Goal: Entertainment & Leisure: Consume media (video, audio)

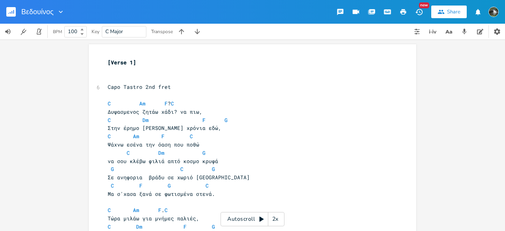
drag, startPoint x: 239, startPoint y: 219, endPoint x: 381, endPoint y: 150, distance: 158.3
click at [381, 150] on pre "C Dm G" at bounding box center [248, 153] width 285 height 8
click at [252, 221] on div "Autoscroll 2x" at bounding box center [253, 219] width 64 height 14
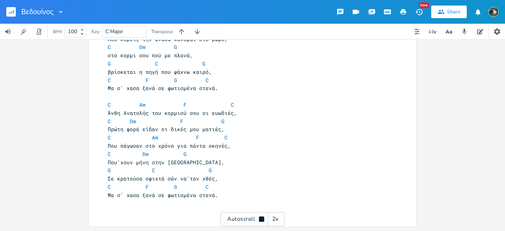
scroll to position [319, 0]
click at [65, 111] on div "xxxxxxxxxx [Verse 1] ​ ​ 6 Capo Tastro 2nd fret ​ C Am F ? C Δυψασμενος ζητάω χ…" at bounding box center [252, 134] width 505 height 191
click at [13, 13] on rect "button" at bounding box center [10, 11] width 9 height 9
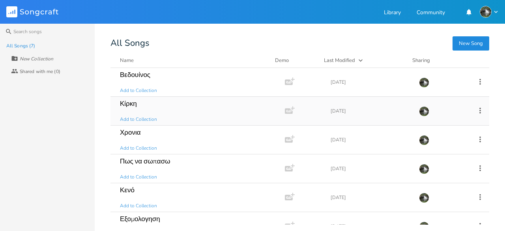
scroll to position [43, 0]
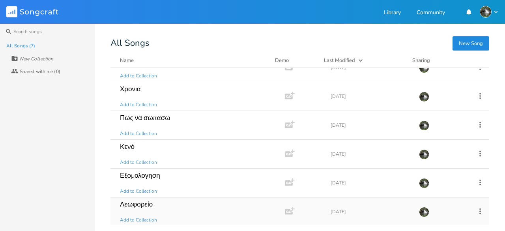
click at [139, 205] on div "Λεωφορείο" at bounding box center [136, 204] width 33 height 7
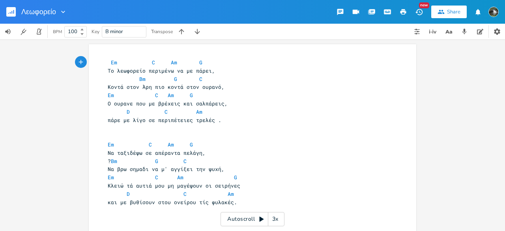
click at [275, 221] on div "3x" at bounding box center [275, 219] width 14 height 14
click at [275, 221] on div "4x" at bounding box center [275, 219] width 14 height 14
click at [275, 221] on div "5x" at bounding box center [275, 219] width 14 height 14
click at [275, 221] on div "1x" at bounding box center [275, 219] width 14 height 14
click at [237, 222] on div "Autoscroll 2x" at bounding box center [253, 219] width 64 height 14
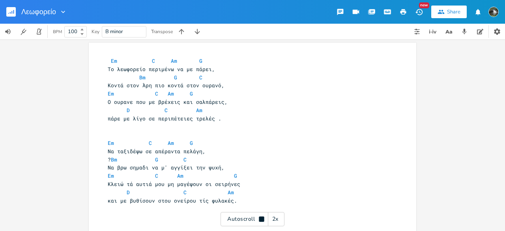
click at [278, 221] on div "2x" at bounding box center [275, 219] width 14 height 14
click at [278, 221] on div "4x" at bounding box center [275, 219] width 14 height 14
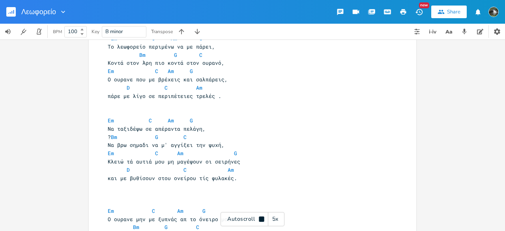
click at [277, 221] on div "5x" at bounding box center [275, 219] width 14 height 14
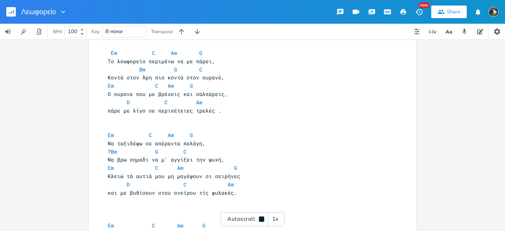
click at [245, 221] on div "Autoscroll 1x" at bounding box center [253, 219] width 64 height 14
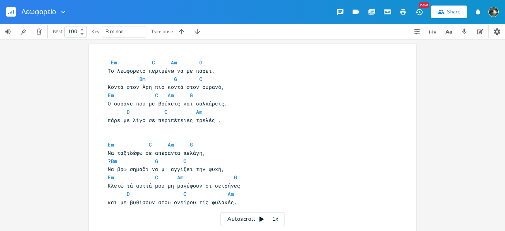
click at [278, 222] on div "1x" at bounding box center [275, 219] width 14 height 14
click at [234, 220] on div "Autoscroll 2x" at bounding box center [253, 219] width 64 height 14
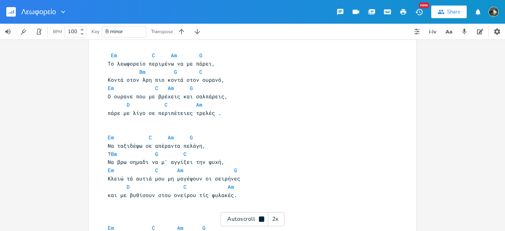
scroll to position [8, 0]
click at [260, 219] on icon at bounding box center [261, 218] width 5 height 5
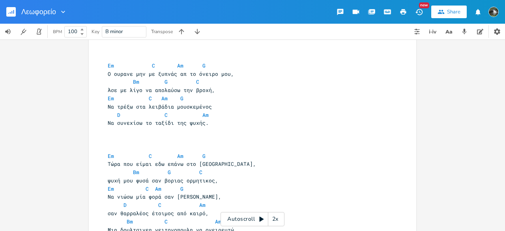
scroll to position [161, 0]
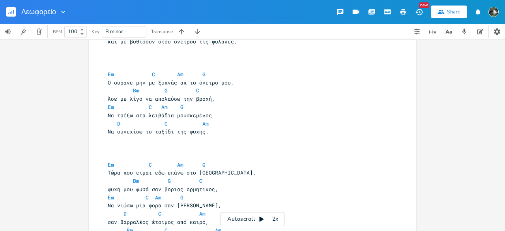
click at [8, 11] on rect "button" at bounding box center [10, 11] width 9 height 9
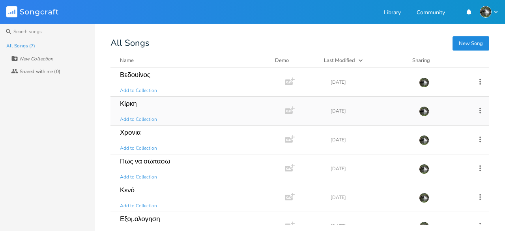
click at [129, 106] on div "Κίρκη" at bounding box center [128, 103] width 17 height 7
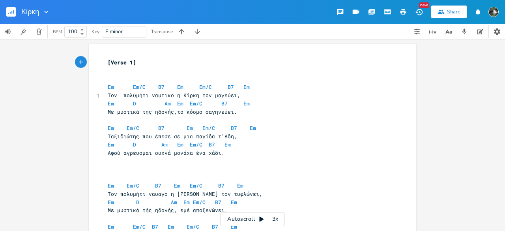
click at [9, 11] on rect "button" at bounding box center [10, 11] width 9 height 9
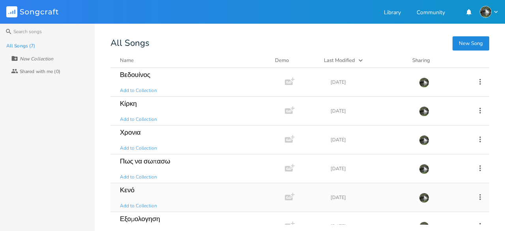
click at [127, 189] on div "Κενό" at bounding box center [127, 190] width 15 height 7
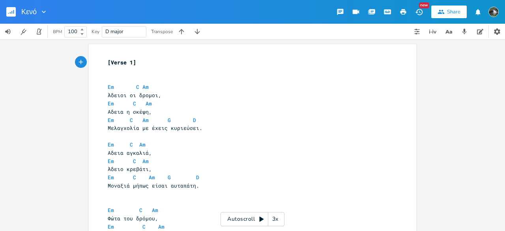
click at [280, 223] on div "3x" at bounding box center [275, 219] width 14 height 14
click at [280, 223] on div "4x" at bounding box center [275, 219] width 14 height 14
click at [280, 223] on div "5x" at bounding box center [275, 219] width 14 height 14
click at [280, 223] on div "1x" at bounding box center [275, 219] width 14 height 14
click at [257, 219] on div "Autoscroll 2x" at bounding box center [253, 219] width 64 height 14
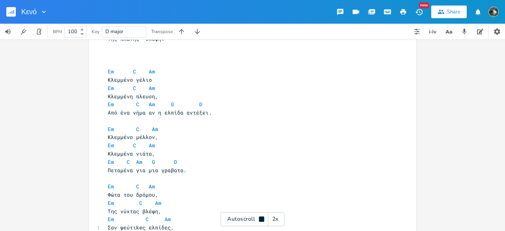
click at [7, 11] on rect "button" at bounding box center [10, 11] width 9 height 9
